Goal: Task Accomplishment & Management: Use online tool/utility

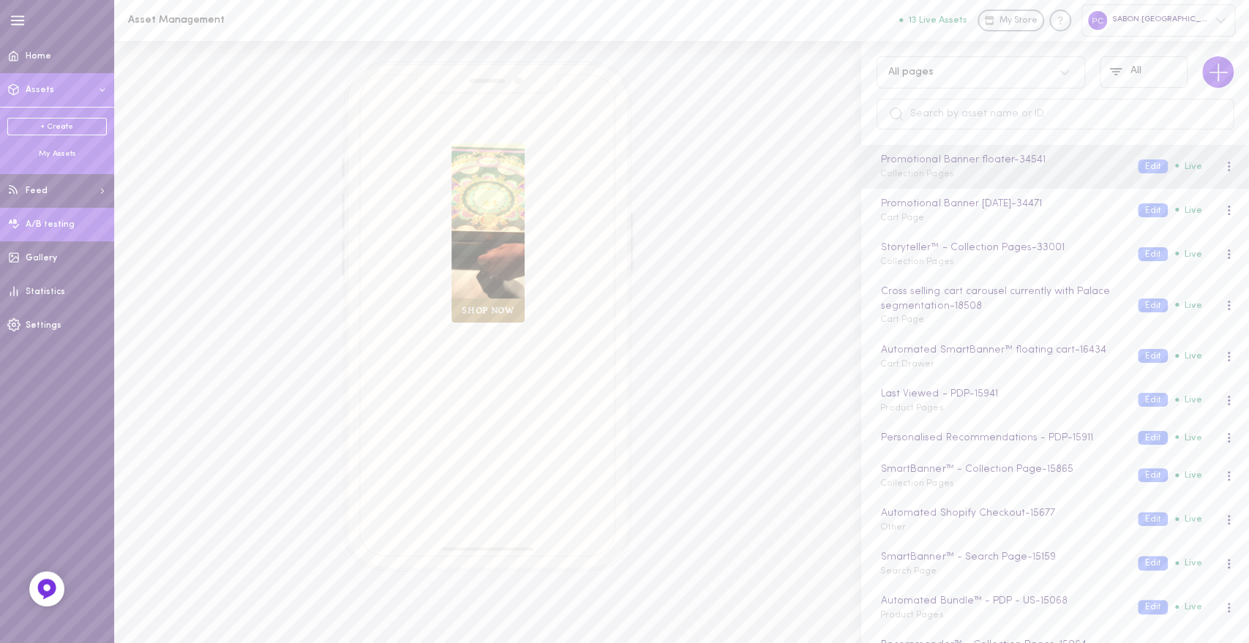
click at [50, 228] on span "A/B testing" at bounding box center [50, 224] width 49 height 9
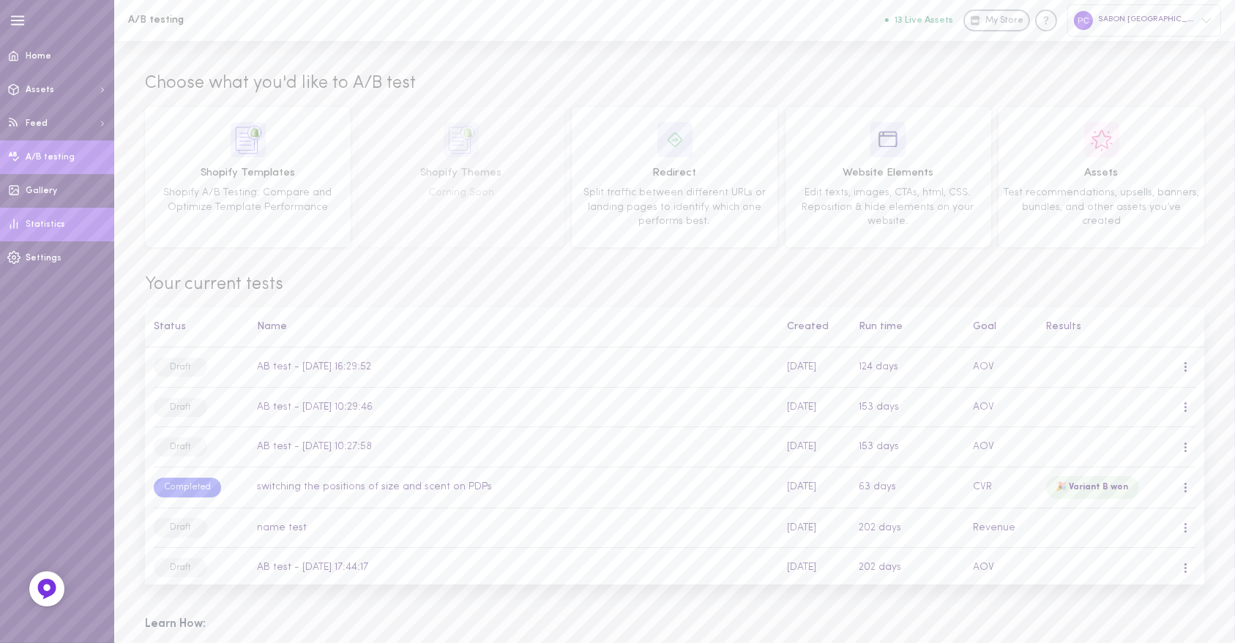
click at [48, 227] on span "Statistics" at bounding box center [46, 224] width 40 height 9
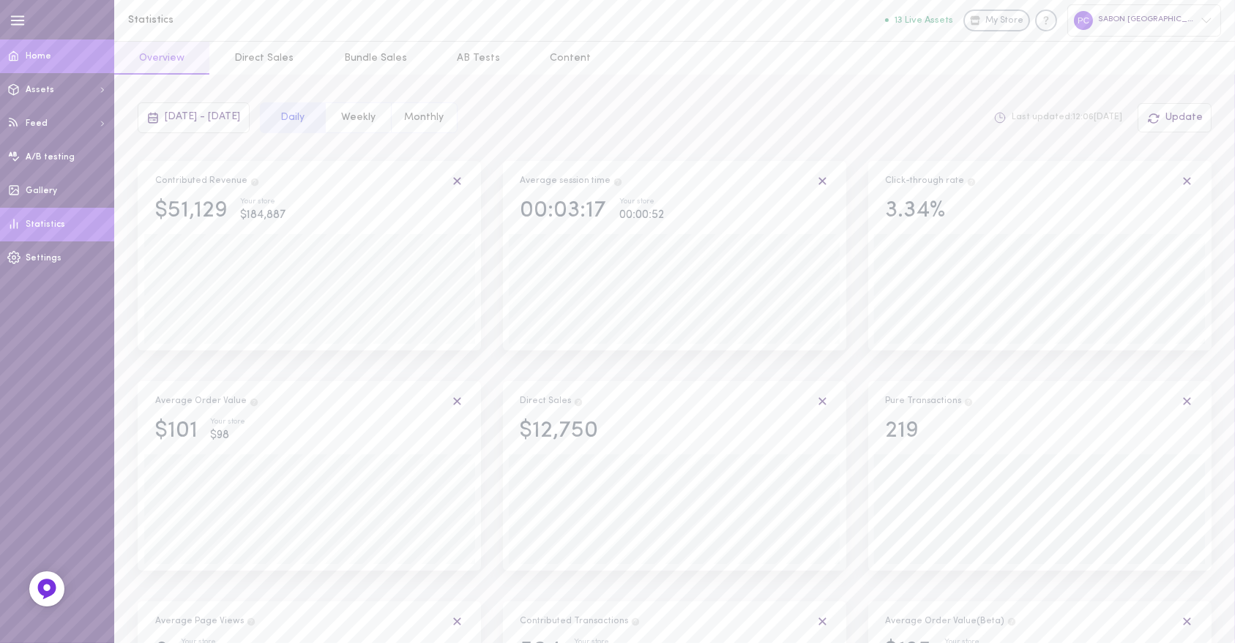
click at [27, 55] on span at bounding box center [14, 55] width 28 height 35
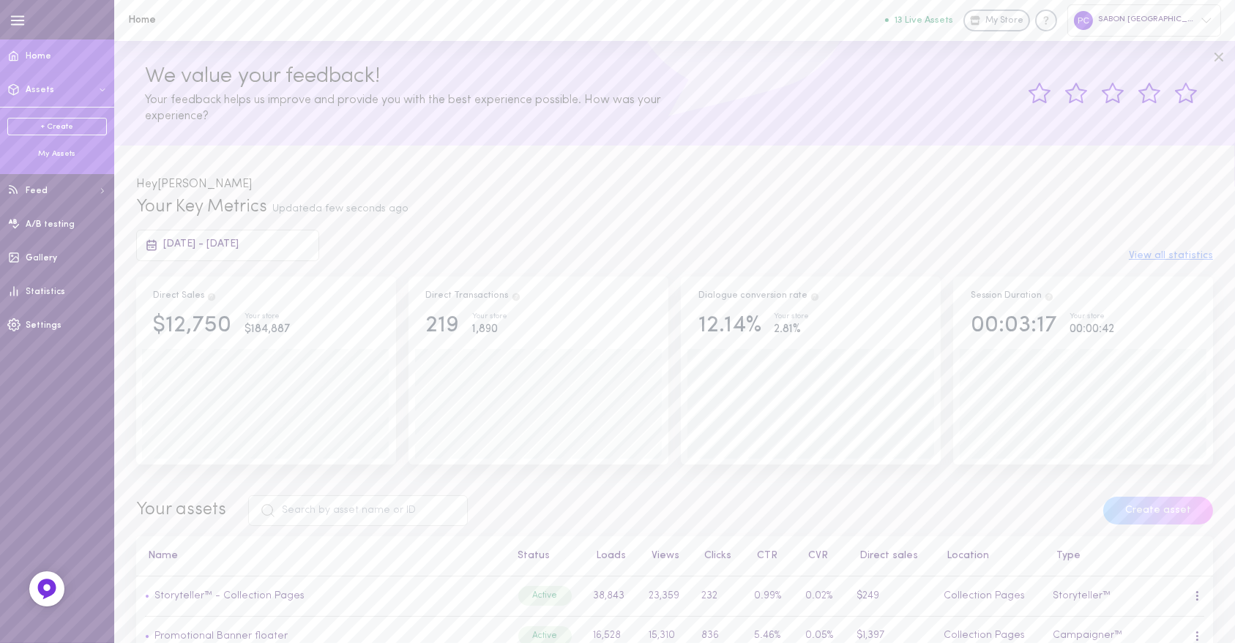
click at [61, 91] on button "Assets" at bounding box center [57, 90] width 114 height 34
click at [52, 158] on div "My Assets" at bounding box center [57, 154] width 100 height 11
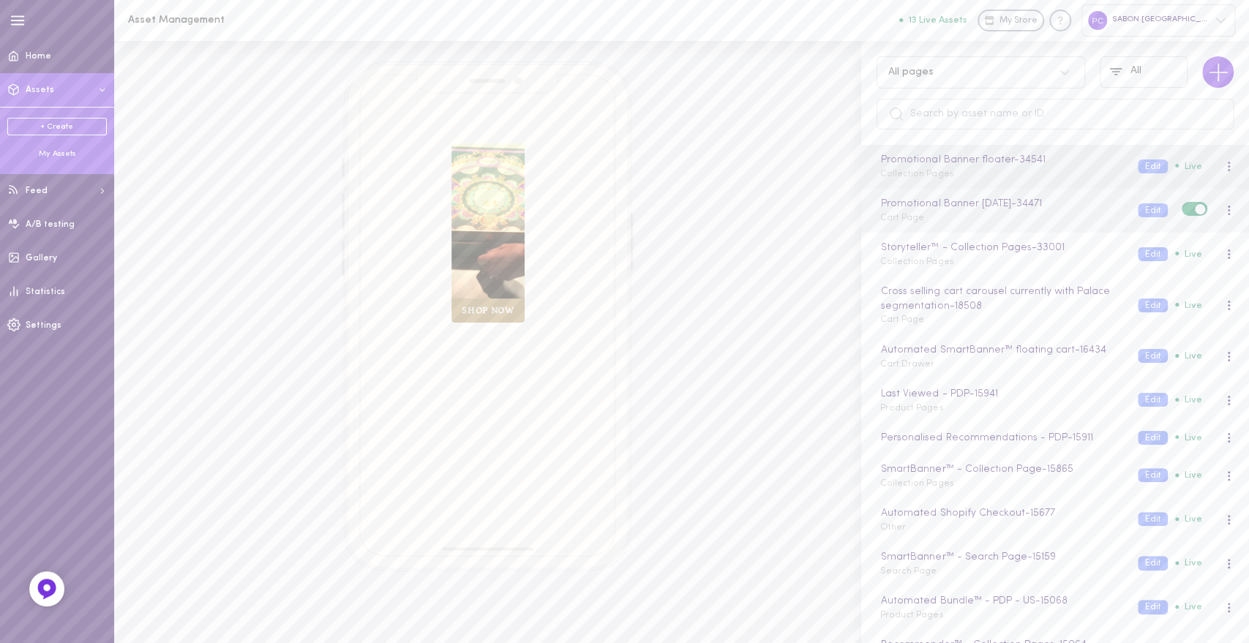
click at [941, 223] on div "Promotional Banner [DATE] - 34471 Cart Page" at bounding box center [998, 210] width 258 height 29
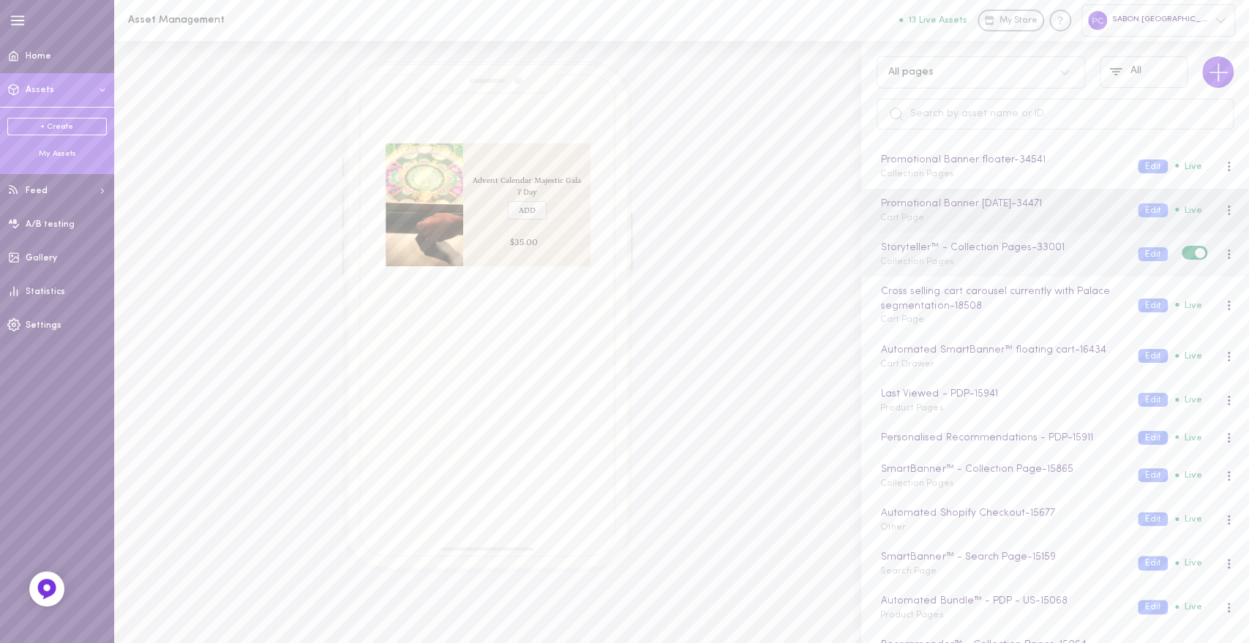
click at [940, 269] on div "Storyteller™ - Collection Pages - 33001 Collection Pages Edit Live" at bounding box center [1055, 255] width 388 height 44
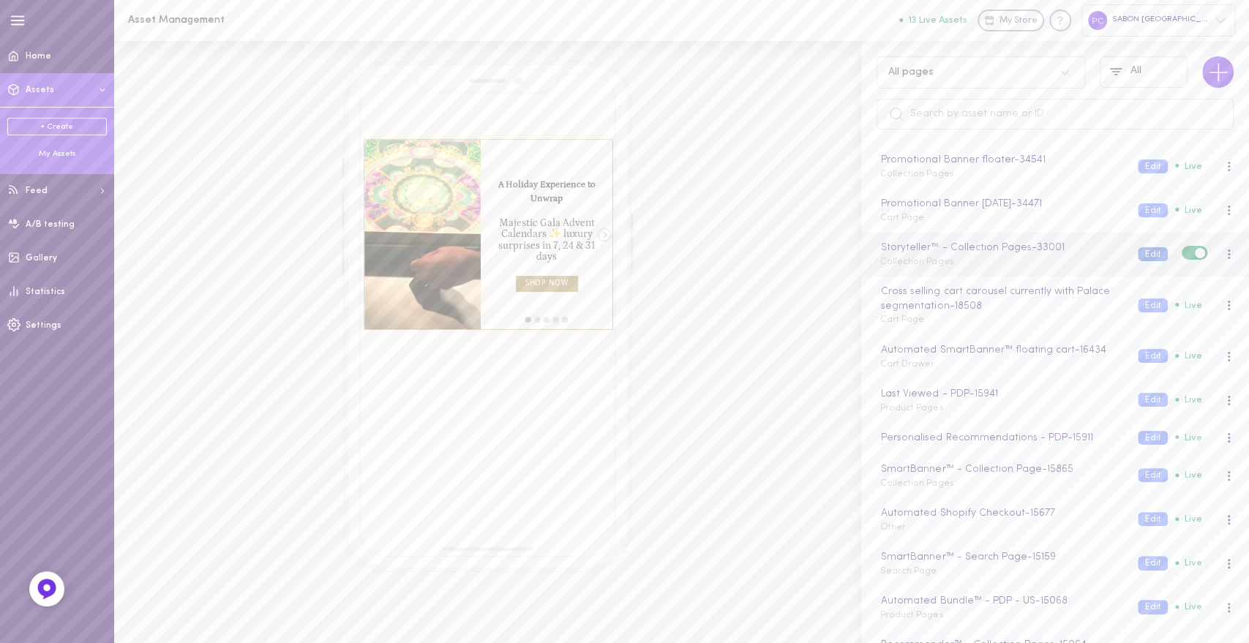
click at [1138, 253] on button "Edit" at bounding box center [1153, 254] width 30 height 14
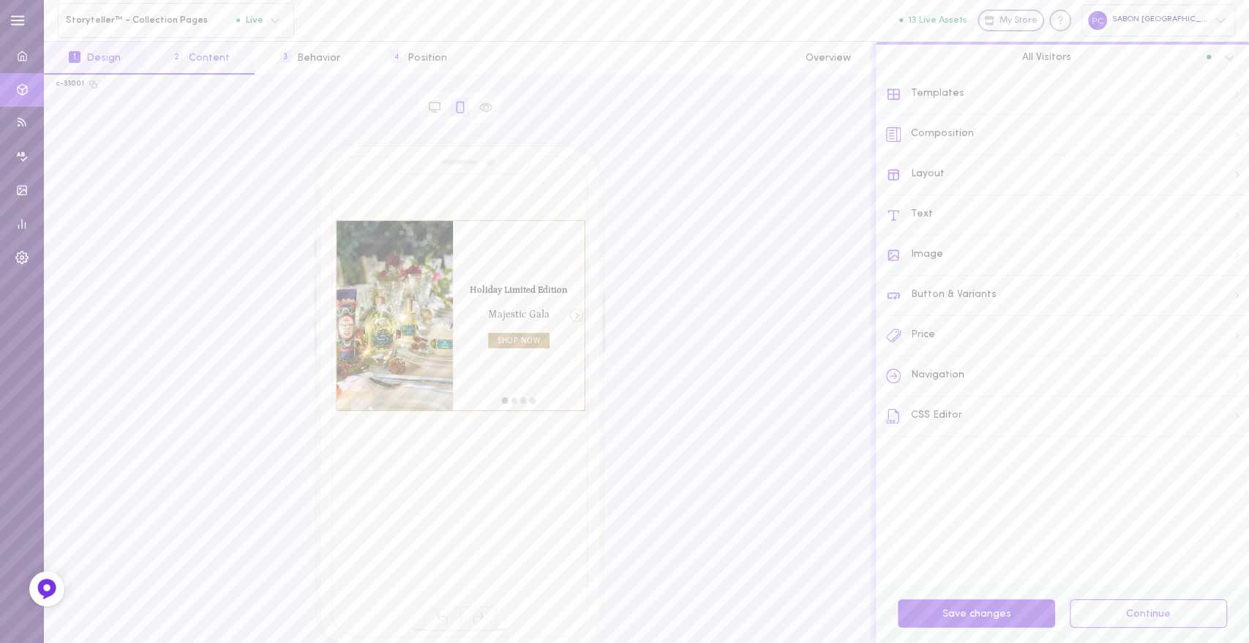
click at [211, 56] on button "2 Content" at bounding box center [200, 58] width 108 height 33
